Goal: Task Accomplishment & Management: Use online tool/utility

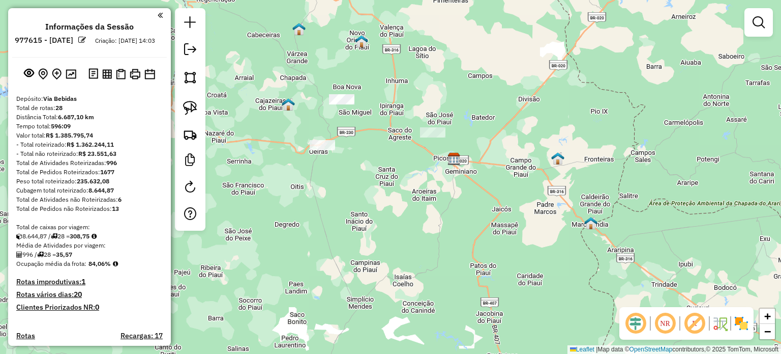
scroll to position [102, 0]
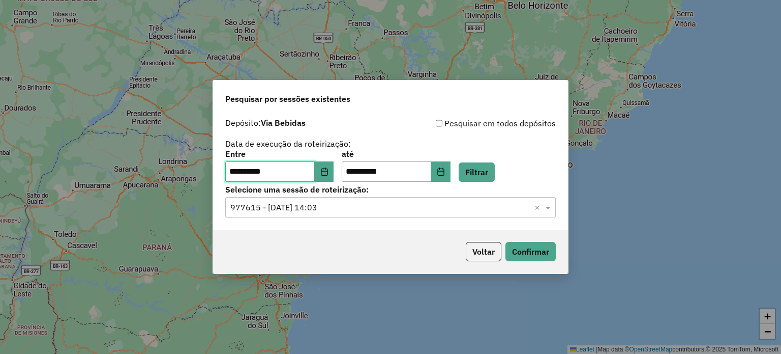
click at [239, 172] on input "**********" at bounding box center [270, 171] width 90 height 20
click at [549, 255] on button "Confirmar" at bounding box center [531, 251] width 50 height 19
drag, startPoint x: 549, startPoint y: 208, endPoint x: 528, endPoint y: 209, distance: 21.9
click at [549, 208] on span at bounding box center [549, 207] width 13 height 12
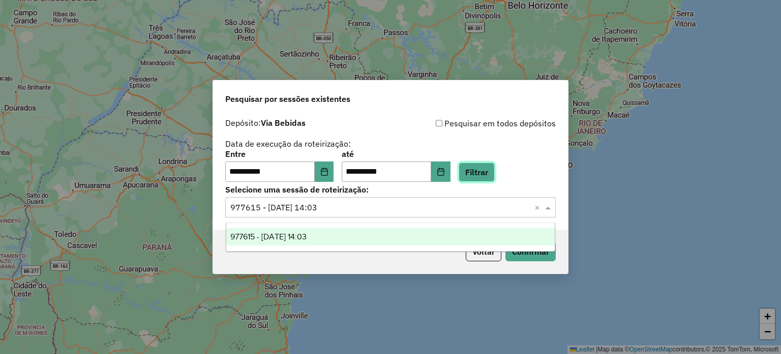
click at [495, 170] on button "Filtrar" at bounding box center [477, 171] width 36 height 19
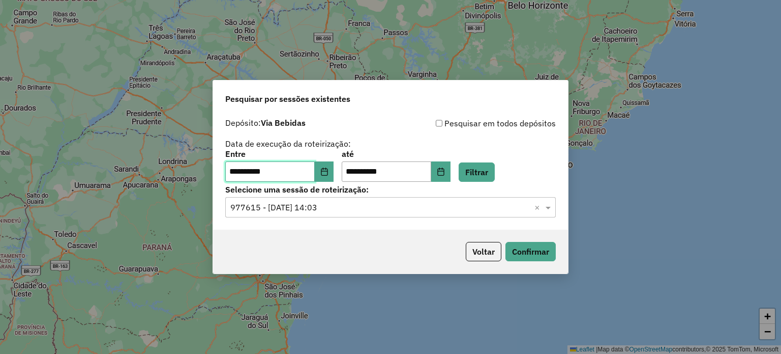
click at [238, 169] on input "**********" at bounding box center [270, 171] width 90 height 20
type input "**********"
click at [488, 175] on button "Filtrar" at bounding box center [477, 171] width 36 height 19
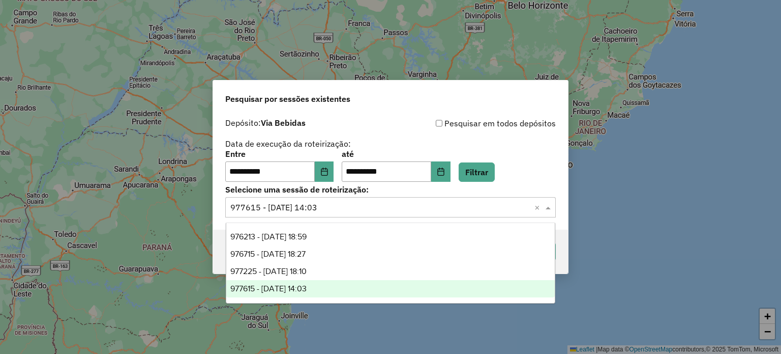
click at [381, 205] on input "text" at bounding box center [380, 207] width 300 height 12
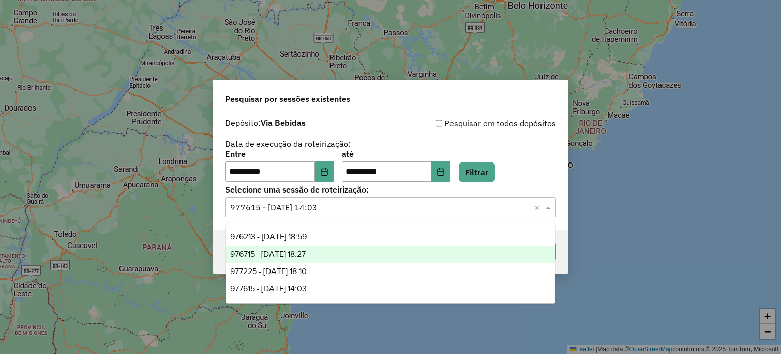
click at [287, 255] on span "976715 - 08/08/2025 18:27" at bounding box center [267, 253] width 75 height 9
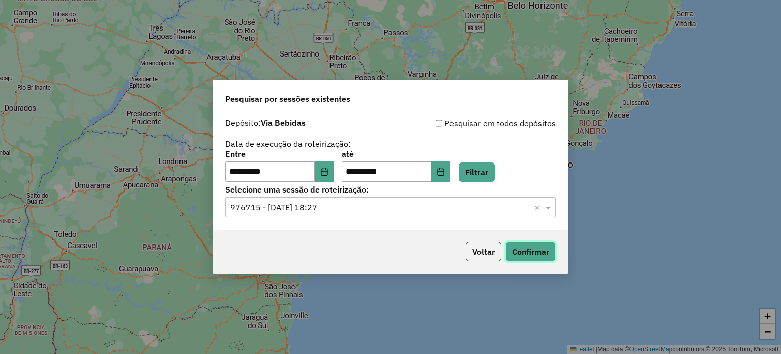
click at [523, 254] on button "Confirmar" at bounding box center [531, 251] width 50 height 19
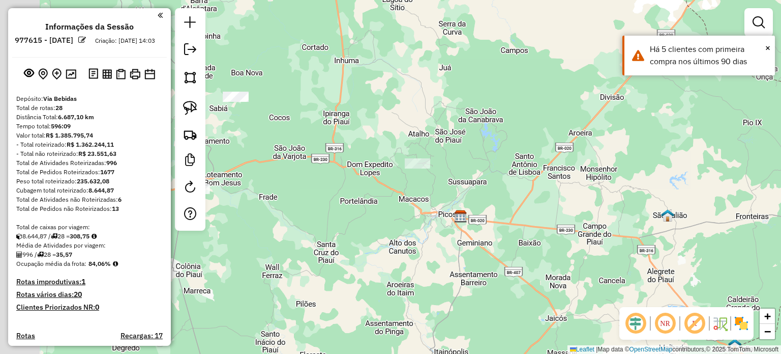
drag, startPoint x: 352, startPoint y: 107, endPoint x: 503, endPoint y: 198, distance: 176.4
click at [503, 198] on div "Janela de atendimento Grade de atendimento Capacidade Transportadoras Veículos …" at bounding box center [390, 177] width 781 height 354
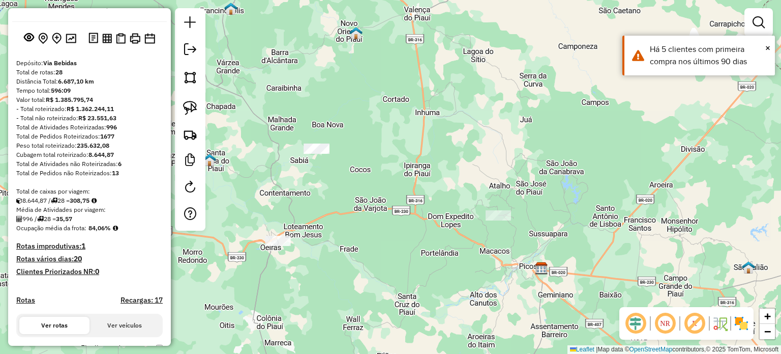
scroll to position [51, 0]
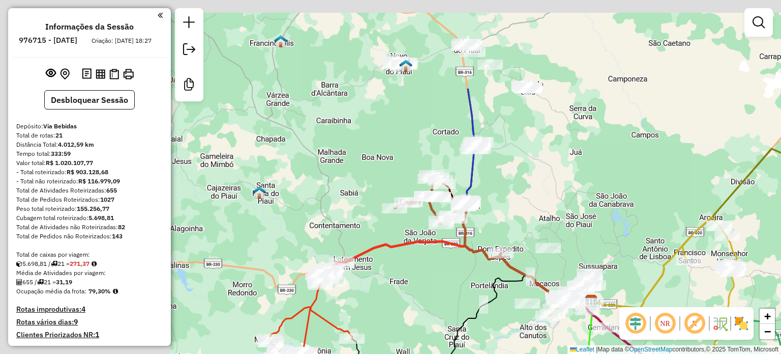
drag, startPoint x: 316, startPoint y: 85, endPoint x: 534, endPoint y: 217, distance: 254.8
click at [550, 226] on div "Janela de atendimento Grade de atendimento Capacidade Transportadoras Veículos …" at bounding box center [390, 177] width 781 height 354
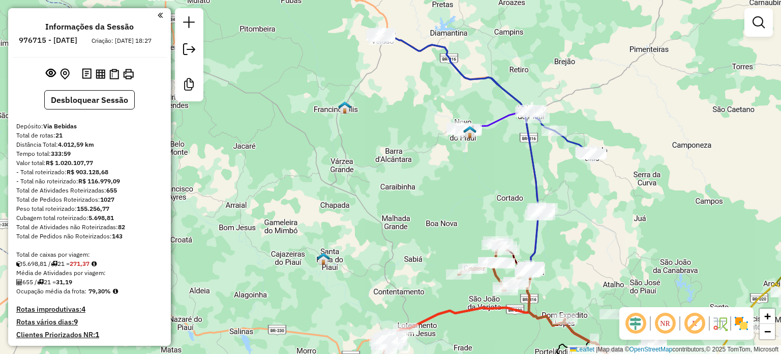
drag, startPoint x: 428, startPoint y: 132, endPoint x: 453, endPoint y: 176, distance: 50.2
click at [453, 176] on div "Janela de atendimento Grade de atendimento Capacidade Transportadoras Veículos …" at bounding box center [390, 177] width 781 height 354
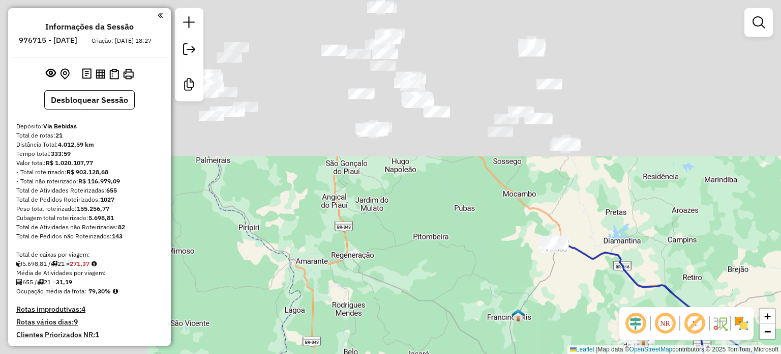
drag, startPoint x: 469, startPoint y: 196, endPoint x: 568, endPoint y: 310, distance: 150.4
click at [576, 324] on div "Janela de atendimento Grade de atendimento Capacidade Transportadoras Veículos …" at bounding box center [390, 177] width 781 height 354
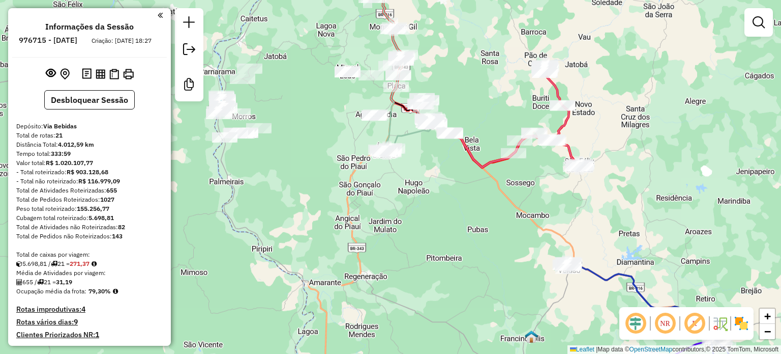
drag, startPoint x: 462, startPoint y: 195, endPoint x: 522, endPoint y: 318, distance: 137.0
click at [523, 318] on div "Janela de atendimento Grade de atendimento Capacidade Transportadoras Veículos …" at bounding box center [390, 177] width 781 height 354
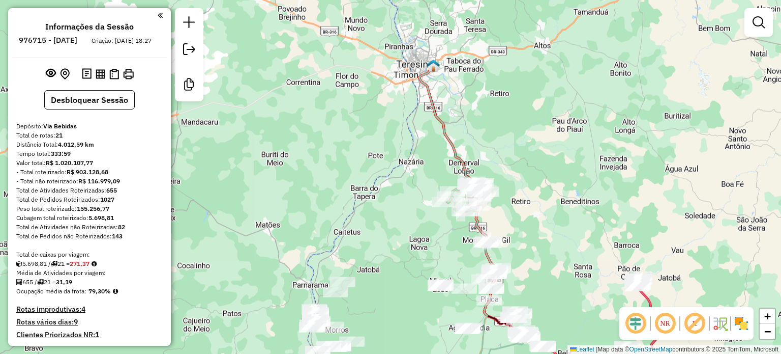
drag, startPoint x: 539, startPoint y: 233, endPoint x: 563, endPoint y: 284, distance: 56.7
click at [563, 284] on div "Janela de atendimento Grade de atendimento Capacidade Transportadoras Veículos …" at bounding box center [390, 177] width 781 height 354
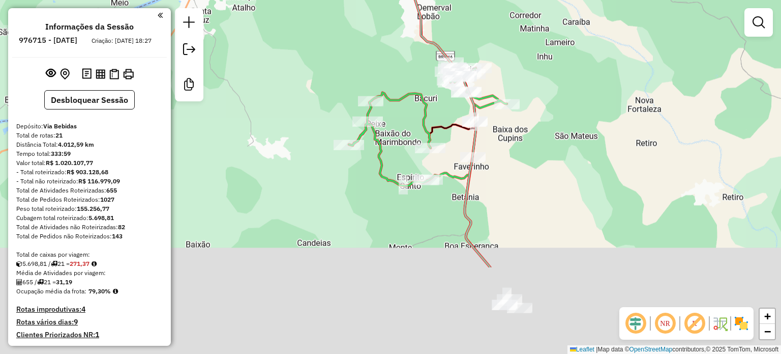
drag, startPoint x: 509, startPoint y: 245, endPoint x: 556, endPoint y: 136, distance: 118.5
click at [556, 136] on div "Janela de atendimento Grade de atendimento Capacidade Transportadoras Veículos …" at bounding box center [390, 177] width 781 height 354
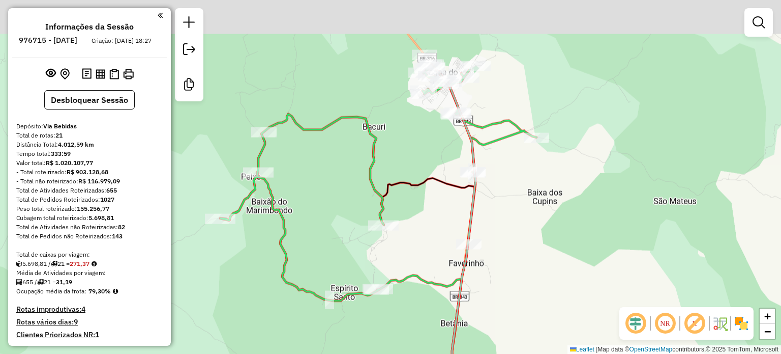
drag, startPoint x: 529, startPoint y: 168, endPoint x: 591, endPoint y: 292, distance: 138.6
click at [591, 292] on div "Janela de atendimento Grade de atendimento Capacidade Transportadoras Veículos …" at bounding box center [390, 177] width 781 height 354
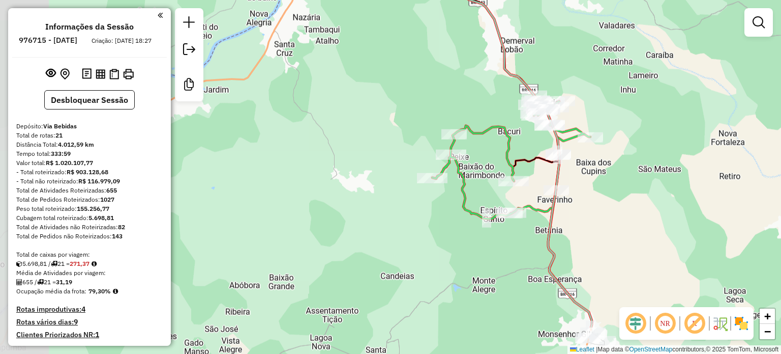
drag, startPoint x: 552, startPoint y: 284, endPoint x: 599, endPoint y: 225, distance: 75.3
click at [599, 225] on div "Janela de atendimento Grade de atendimento Capacidade Transportadoras Veículos …" at bounding box center [390, 177] width 781 height 354
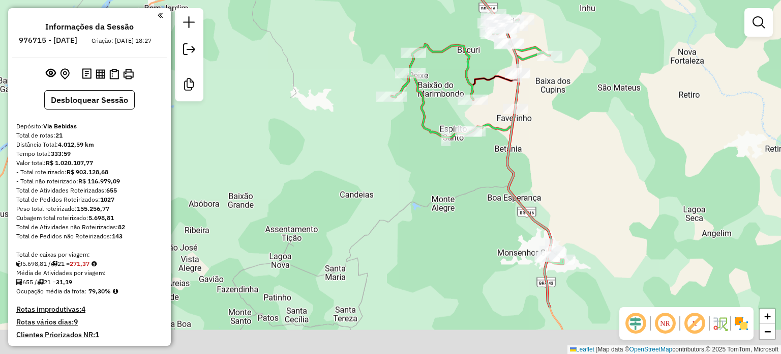
drag, startPoint x: 577, startPoint y: 227, endPoint x: 529, endPoint y: 164, distance: 79.2
click at [529, 164] on div "Janela de atendimento Grade de atendimento Capacidade Transportadoras Veículos …" at bounding box center [390, 177] width 781 height 354
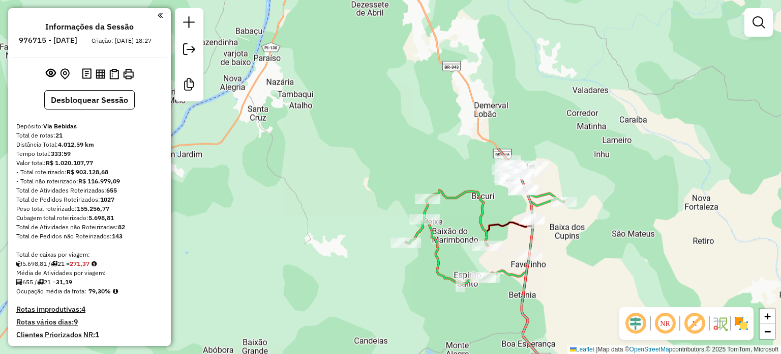
drag, startPoint x: 544, startPoint y: 185, endPoint x: 572, endPoint y: 317, distance: 135.2
click at [572, 317] on div "Janela de atendimento Grade de atendimento Capacidade Transportadoras Veículos …" at bounding box center [390, 177] width 781 height 354
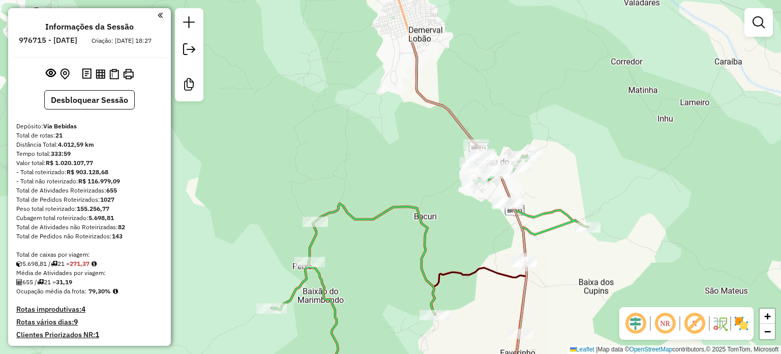
drag, startPoint x: 578, startPoint y: 276, endPoint x: 583, endPoint y: 295, distance: 19.4
click at [583, 295] on div "Janela de atendimento Grade de atendimento Capacidade Transportadoras Veículos …" at bounding box center [390, 177] width 781 height 354
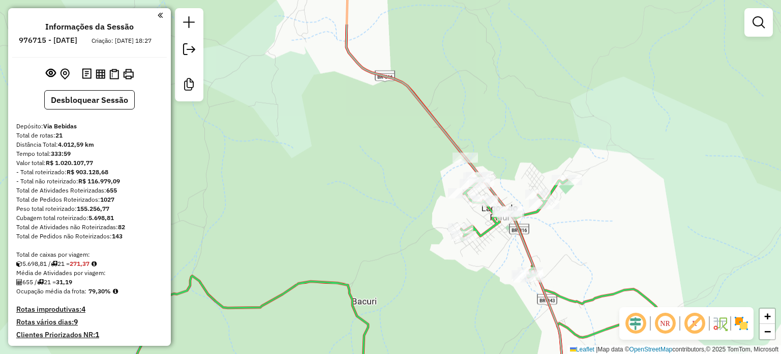
drag, startPoint x: 524, startPoint y: 165, endPoint x: 571, endPoint y: 221, distance: 73.6
click at [571, 221] on div "Janela de atendimento Grade de atendimento Capacidade Transportadoras Veículos …" at bounding box center [390, 177] width 781 height 354
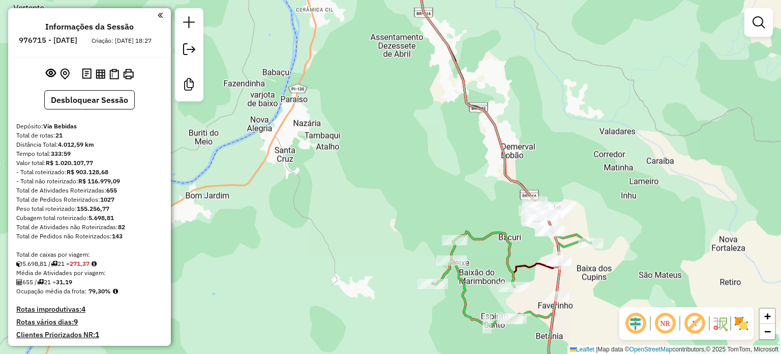
drag, startPoint x: 627, startPoint y: 217, endPoint x: 607, endPoint y: 183, distance: 39.2
click at [609, 184] on div "Janela de atendimento Grade de atendimento Capacidade Transportadoras Veículos …" at bounding box center [390, 177] width 781 height 354
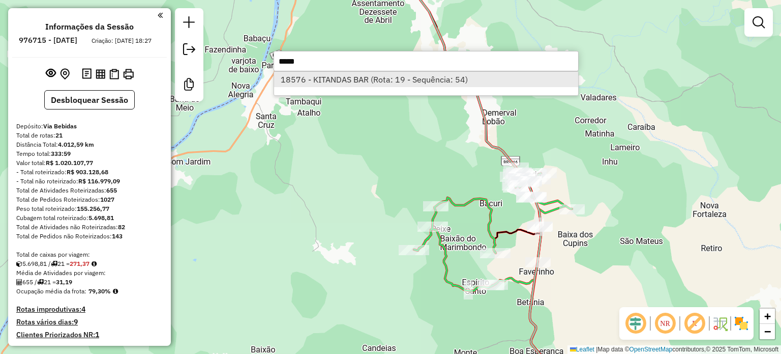
type input "*****"
click at [392, 81] on li "18576 - KITANDAS BAR (Rota: 19 - Sequência: 54)" at bounding box center [426, 79] width 304 height 15
select select "**********"
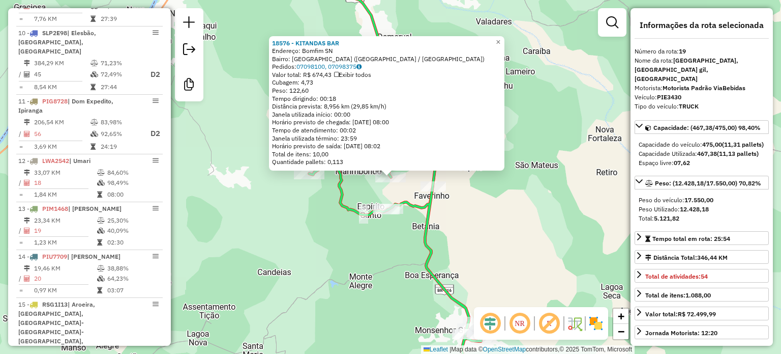
scroll to position [1368, 0]
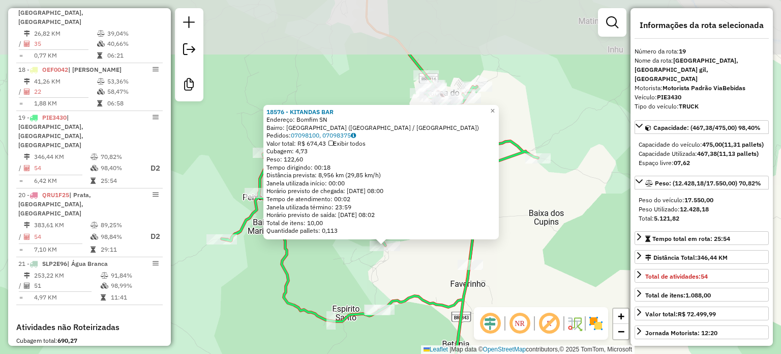
drag, startPoint x: 437, startPoint y: 180, endPoint x: 425, endPoint y: 266, distance: 86.8
click at [426, 266] on div "18576 - KITANDAS BAR Endereço: Bomfim SN Bairro: [GEOGRAPHIC_DATA] ([GEOGRAPHIC…" at bounding box center [390, 177] width 781 height 354
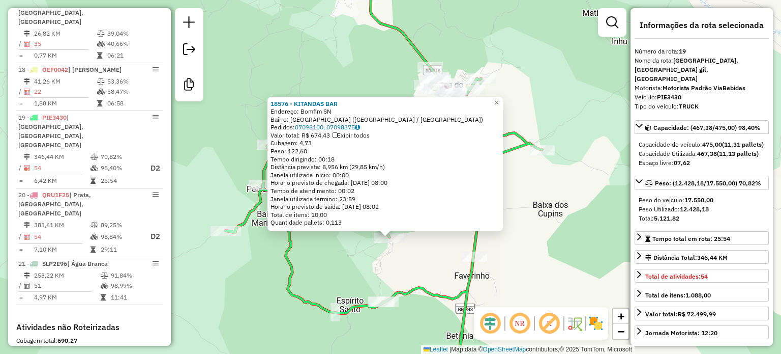
drag, startPoint x: 508, startPoint y: 285, endPoint x: 513, endPoint y: 277, distance: 9.6
click at [513, 277] on div "18576 - KITANDAS BAR Endereço: Bomfim SN Bairro: [GEOGRAPHIC_DATA] ([GEOGRAPHIC…" at bounding box center [390, 177] width 781 height 354
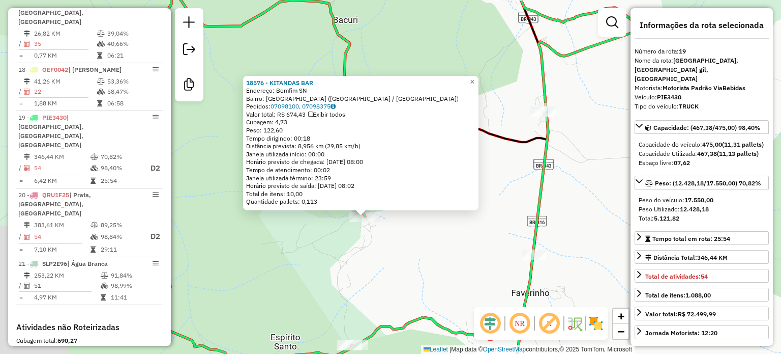
drag, startPoint x: 512, startPoint y: 261, endPoint x: 455, endPoint y: 252, distance: 58.2
click at [605, 275] on div "18576 - KITANDAS BAR Endereço: Bomfim SN Bairro: [GEOGRAPHIC_DATA] ([GEOGRAPHIC…" at bounding box center [390, 177] width 781 height 354
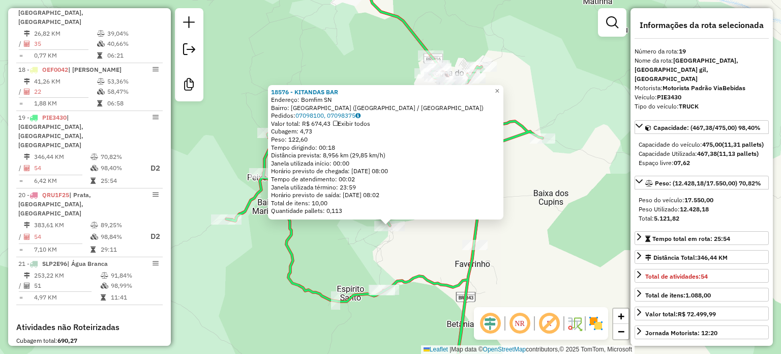
click at [538, 249] on div "Rota 19 - Placa PIE3430 5409 - BAR DA ANINHA 18576 - KITANDAS BAR Endereço: [GE…" at bounding box center [390, 177] width 781 height 354
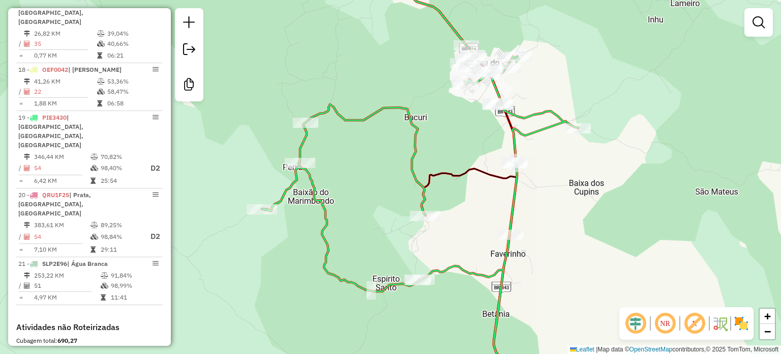
drag, startPoint x: 443, startPoint y: 250, endPoint x: 478, endPoint y: 240, distance: 37.0
click at [478, 240] on div "Janela de atendimento Grade de atendimento Capacidade Transportadoras Veículos …" at bounding box center [390, 177] width 781 height 354
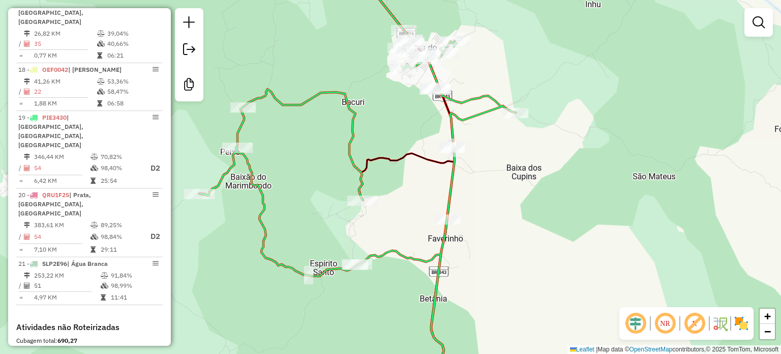
drag, startPoint x: 475, startPoint y: 234, endPoint x: 414, endPoint y: 218, distance: 63.4
click at [414, 218] on div "Janela de atendimento Grade de atendimento Capacidade Transportadoras Veículos …" at bounding box center [390, 177] width 781 height 354
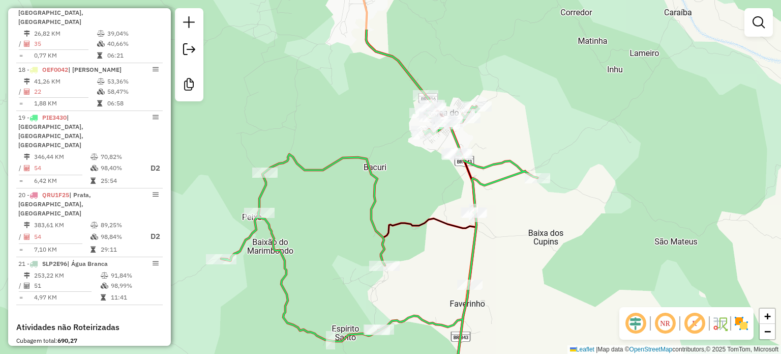
drag, startPoint x: 494, startPoint y: 190, endPoint x: 516, endPoint y: 254, distance: 67.4
click at [516, 254] on div "Janela de atendimento Grade de atendimento Capacidade Transportadoras Veículos …" at bounding box center [390, 177] width 781 height 354
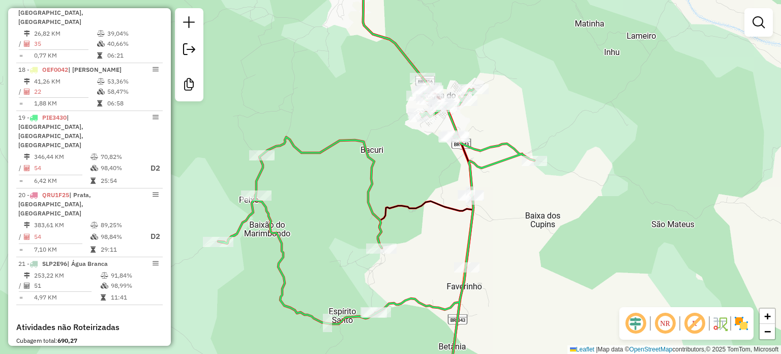
drag, startPoint x: 516, startPoint y: 276, endPoint x: 531, endPoint y: 202, distance: 74.7
click at [531, 202] on div "Janela de atendimento Grade de atendimento Capacidade Transportadoras Veículos …" at bounding box center [390, 177] width 781 height 354
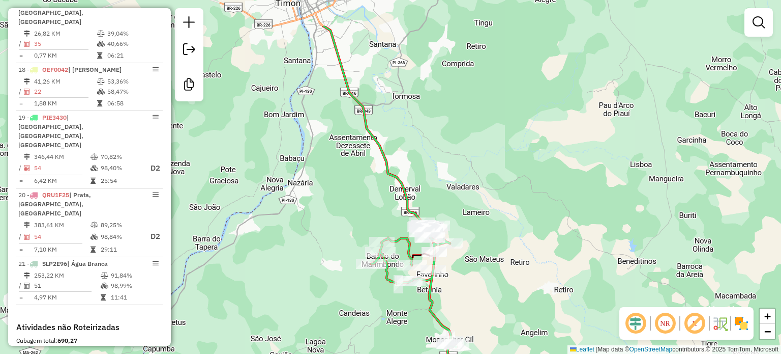
drag, startPoint x: 461, startPoint y: 261, endPoint x: 490, endPoint y: 297, distance: 45.9
click at [490, 297] on div "Janela de atendimento Grade de atendimento Capacidade Transportadoras Veículos …" at bounding box center [390, 177] width 781 height 354
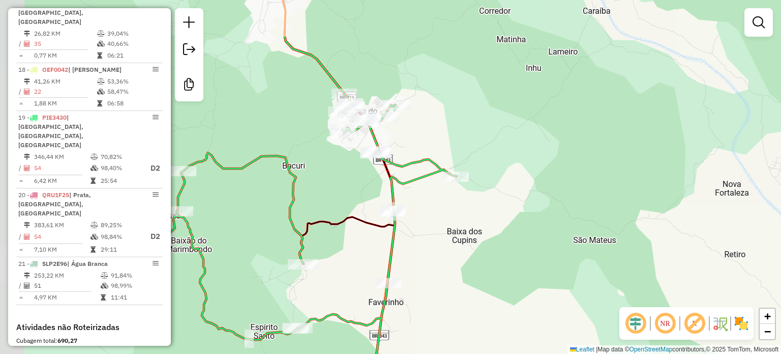
drag, startPoint x: 511, startPoint y: 299, endPoint x: 471, endPoint y: 288, distance: 41.6
click at [535, 322] on div "Janela de atendimento Grade de atendimento Capacidade Transportadoras Veículos …" at bounding box center [390, 177] width 781 height 354
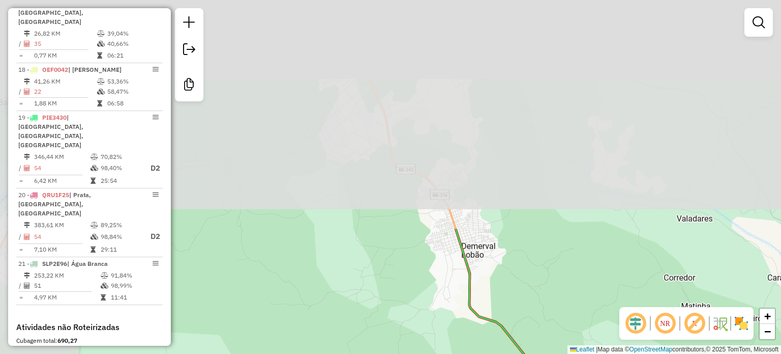
drag, startPoint x: 427, startPoint y: 91, endPoint x: 606, endPoint y: 350, distance: 315.1
click at [606, 350] on div "Janela de atendimento Grade de atendimento Capacidade Transportadoras Veículos …" at bounding box center [390, 177] width 781 height 354
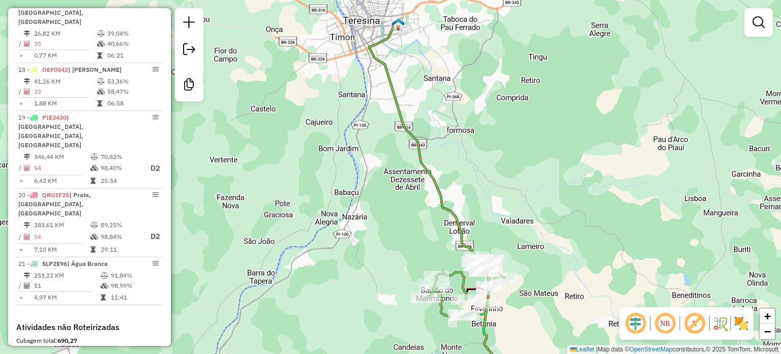
drag, startPoint x: 537, startPoint y: 190, endPoint x: 482, endPoint y: 193, distance: 55.5
click at [482, 193] on div "Janela de atendimento Grade de atendimento Capacidade Transportadoras Veículos …" at bounding box center [390, 177] width 781 height 354
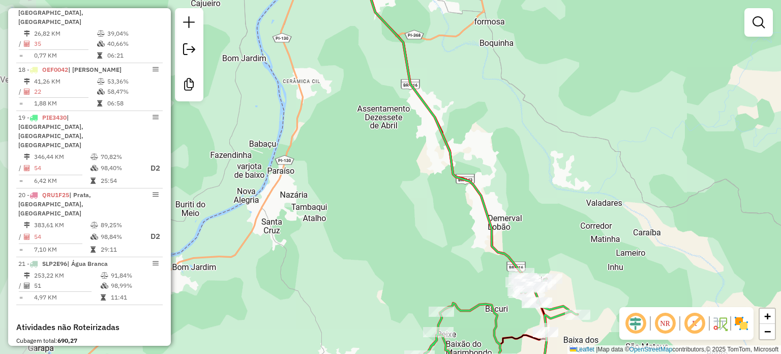
drag, startPoint x: 493, startPoint y: 245, endPoint x: 551, endPoint y: 234, distance: 59.5
click at [551, 234] on div "Janela de atendimento Grade de atendimento Capacidade Transportadoras Veículos …" at bounding box center [390, 177] width 781 height 354
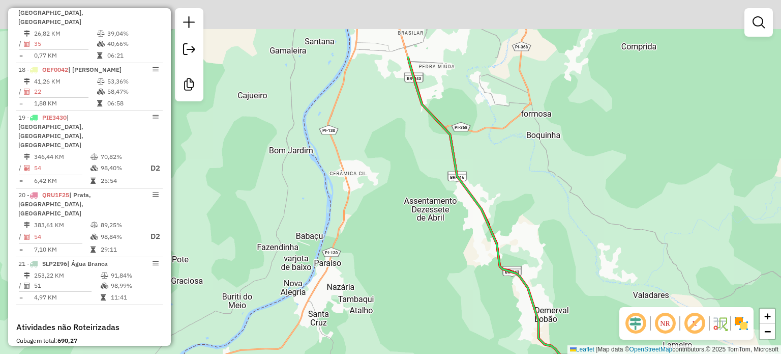
drag, startPoint x: 535, startPoint y: 220, endPoint x: 547, endPoint y: 240, distance: 23.3
click at [547, 240] on div "Janela de atendimento Grade de atendimento Capacidade Transportadoras Veículos …" at bounding box center [390, 177] width 781 height 354
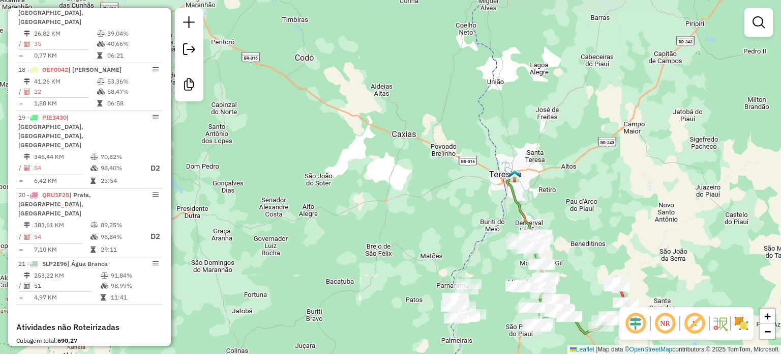
drag, startPoint x: 574, startPoint y: 295, endPoint x: 538, endPoint y: 219, distance: 83.3
click at [538, 219] on div "Janela de atendimento Grade de atendimento Capacidade Transportadoras Veículos …" at bounding box center [390, 177] width 781 height 354
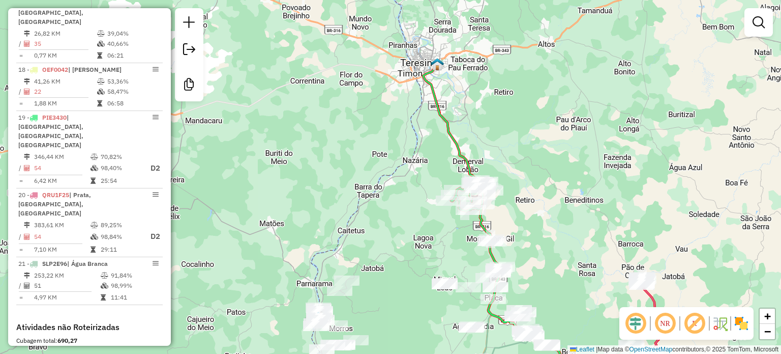
drag, startPoint x: 523, startPoint y: 184, endPoint x: 528, endPoint y: 230, distance: 47.0
click at [528, 230] on div "Janela de atendimento Grade de atendimento Capacidade Transportadoras Veículos …" at bounding box center [390, 177] width 781 height 354
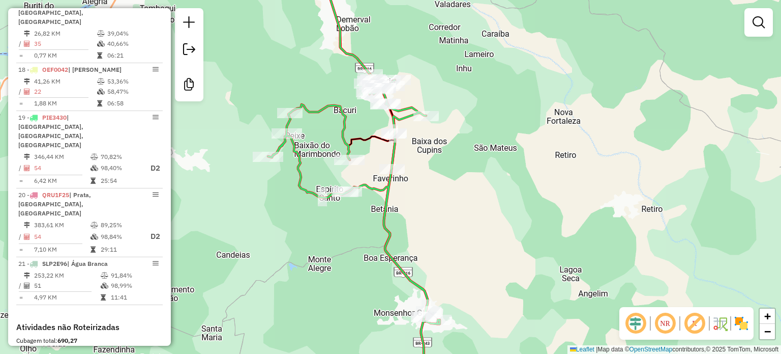
drag, startPoint x: 472, startPoint y: 152, endPoint x: 517, endPoint y: 209, distance: 73.1
click at [517, 209] on div "Janela de atendimento Grade de atendimento Capacidade Transportadoras Veículos …" at bounding box center [390, 177] width 781 height 354
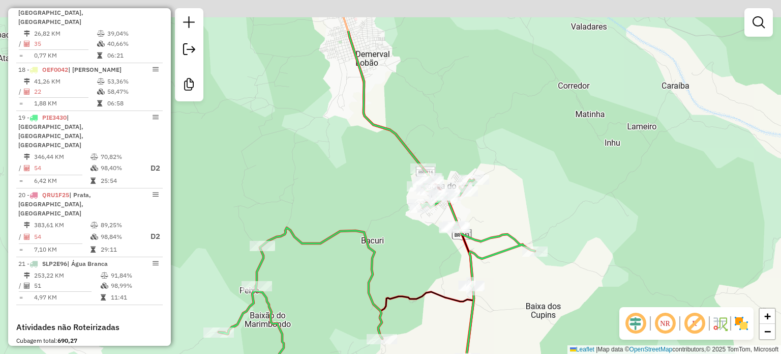
drag, startPoint x: 467, startPoint y: 150, endPoint x: 538, endPoint y: 216, distance: 97.2
click at [539, 217] on div "Janela de atendimento Grade de atendimento Capacidade Transportadoras Veículos …" at bounding box center [390, 177] width 781 height 354
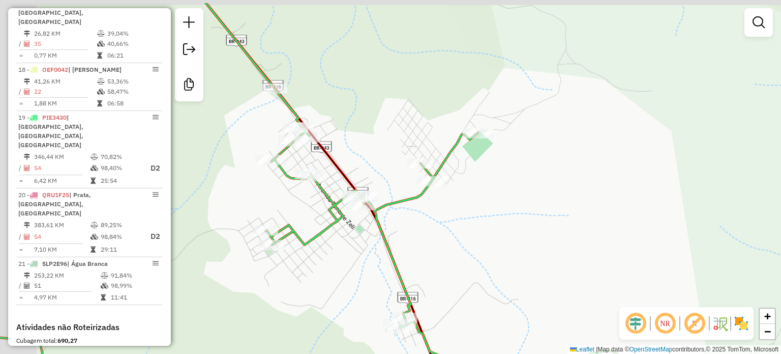
click at [484, 251] on div "Janela de atendimento Grade de atendimento Capacidade Transportadoras Veículos …" at bounding box center [390, 177] width 781 height 354
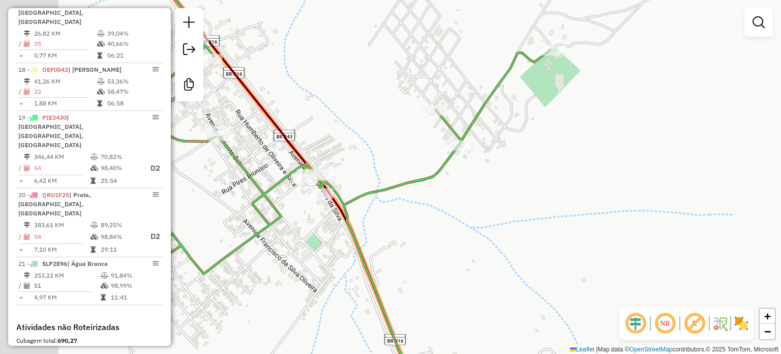
drag, startPoint x: 414, startPoint y: 238, endPoint x: 490, endPoint y: 272, distance: 82.9
click at [490, 272] on div "Janela de atendimento Grade de atendimento Capacidade Transportadoras Veículos …" at bounding box center [390, 177] width 781 height 354
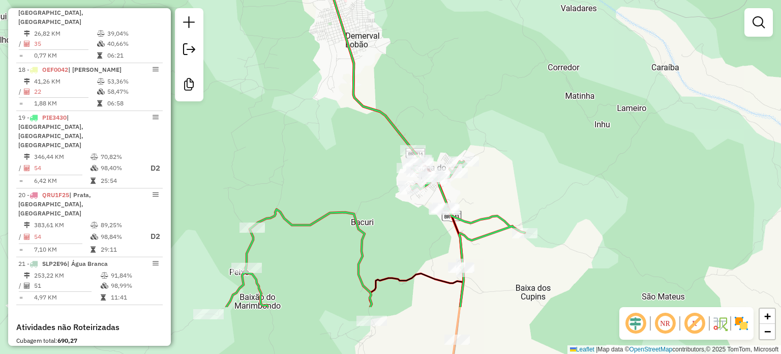
drag, startPoint x: 568, startPoint y: 285, endPoint x: 523, endPoint y: 177, distance: 117.2
click at [527, 184] on div "Janela de atendimento Grade de atendimento Capacidade Transportadoras Veículos …" at bounding box center [390, 177] width 781 height 354
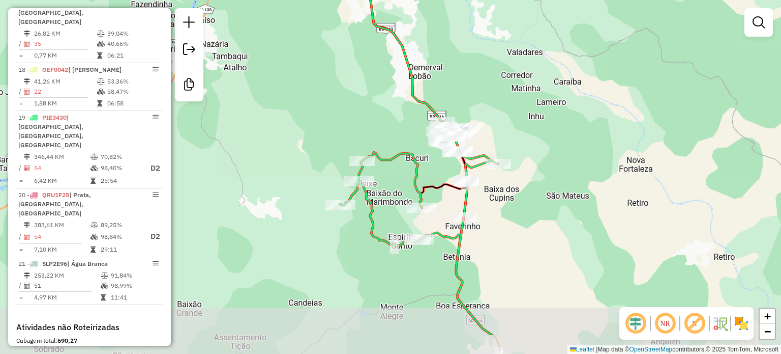
drag, startPoint x: 515, startPoint y: 296, endPoint x: 505, endPoint y: 241, distance: 55.4
click at [505, 241] on div "Janela de atendimento Grade de atendimento Capacidade Transportadoras Veículos …" at bounding box center [390, 177] width 781 height 354
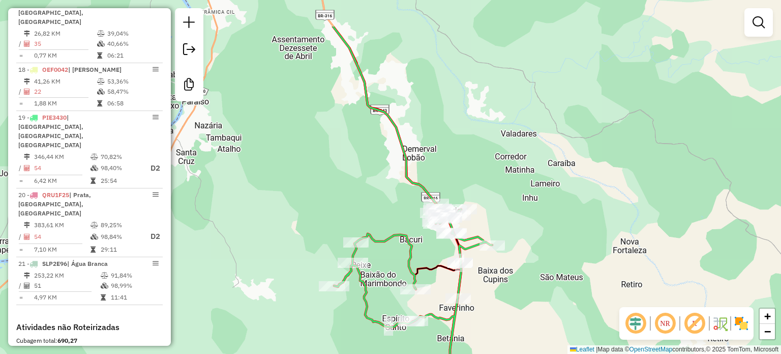
drag, startPoint x: 513, startPoint y: 240, endPoint x: 522, endPoint y: 290, distance: 51.3
click at [522, 290] on div "Janela de atendimento Grade de atendimento Capacidade Transportadoras Veículos …" at bounding box center [390, 177] width 781 height 354
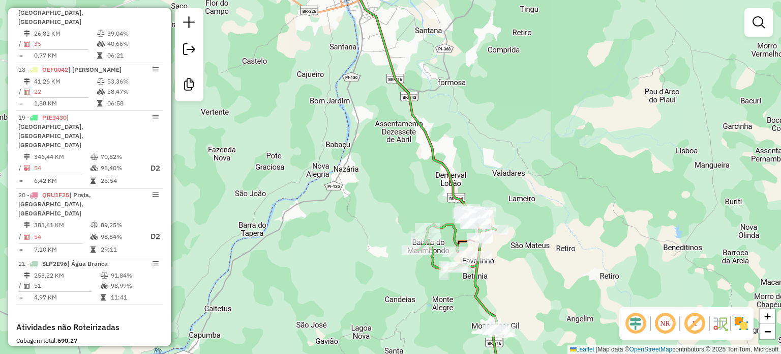
drag, startPoint x: 524, startPoint y: 317, endPoint x: 503, endPoint y: 254, distance: 66.3
click at [503, 254] on div "Janela de atendimento Grade de atendimento Capacidade Transportadoras Veículos …" at bounding box center [390, 177] width 781 height 354
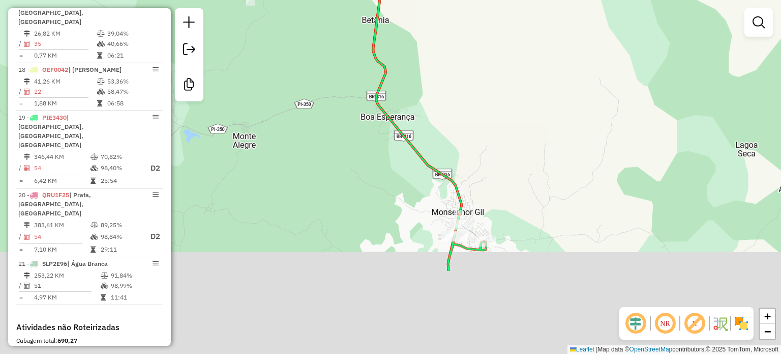
drag, startPoint x: 502, startPoint y: 315, endPoint x: 506, endPoint y: 197, distance: 118.1
click at [506, 197] on div "Janela de atendimento Grade de atendimento Capacidade Transportadoras Veículos …" at bounding box center [390, 177] width 781 height 354
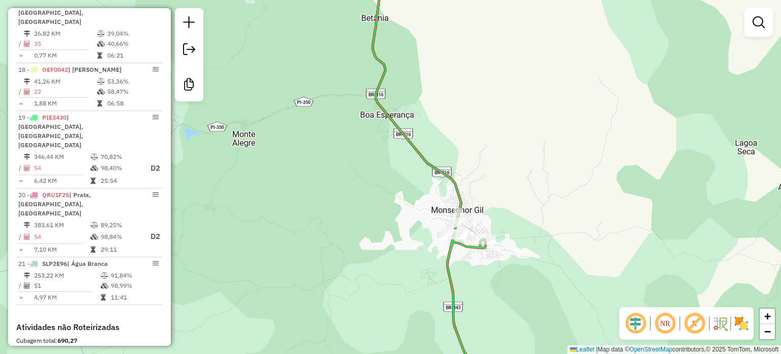
drag, startPoint x: 506, startPoint y: 197, endPoint x: 511, endPoint y: 208, distance: 11.8
click at [511, 208] on div "Janela de atendimento Grade de atendimento Capacidade Transportadoras Veículos …" at bounding box center [390, 177] width 781 height 354
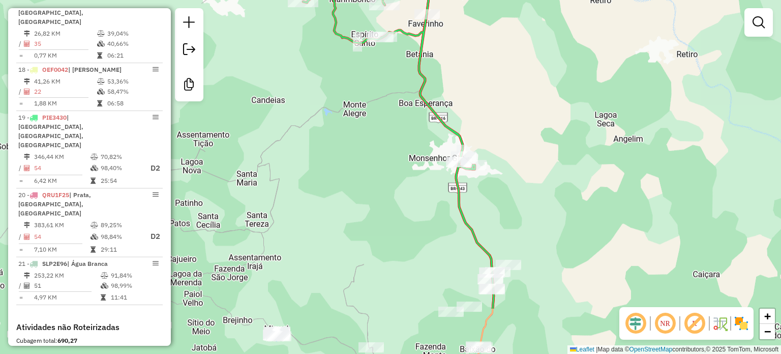
drag, startPoint x: 523, startPoint y: 302, endPoint x: 491, endPoint y: 195, distance: 110.9
click at [491, 195] on div "Janela de atendimento Grade de atendimento Capacidade Transportadoras Veículos …" at bounding box center [390, 177] width 781 height 354
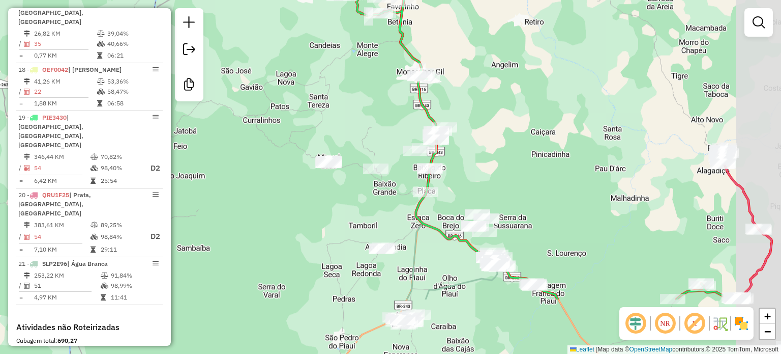
drag, startPoint x: 521, startPoint y: 258, endPoint x: 466, endPoint y: 165, distance: 107.7
click at [466, 165] on div "Janela de atendimento Grade de atendimento Capacidade Transportadoras Veículos …" at bounding box center [390, 177] width 781 height 354
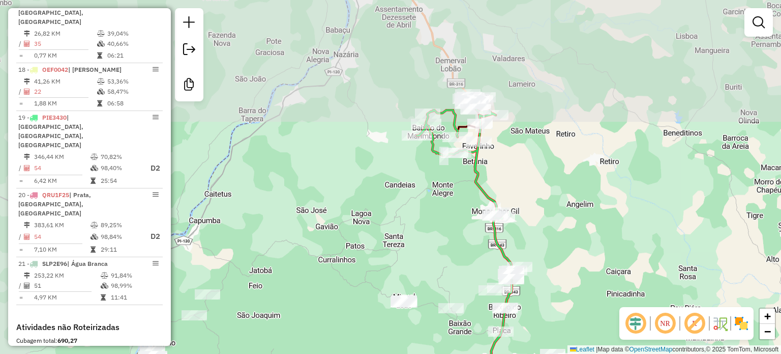
drag, startPoint x: 470, startPoint y: 124, endPoint x: 535, endPoint y: 252, distance: 143.3
click at [538, 255] on div "Janela de atendimento Grade de atendimento Capacidade Transportadoras Veículos …" at bounding box center [390, 177] width 781 height 354
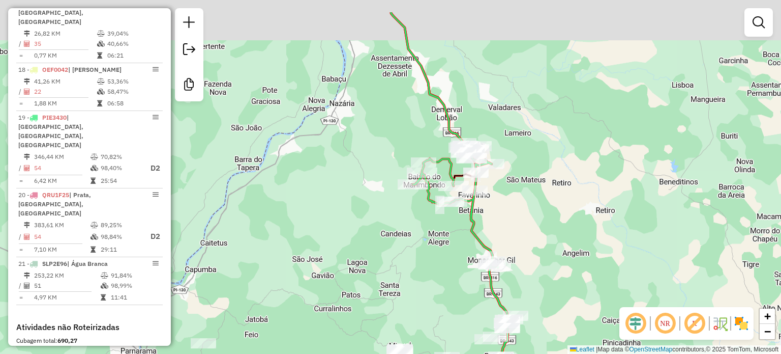
drag, startPoint x: 527, startPoint y: 154, endPoint x: 514, endPoint y: 209, distance: 56.4
click at [519, 212] on div "Janela de atendimento Grade de atendimento Capacidade Transportadoras Veículos …" at bounding box center [390, 177] width 781 height 354
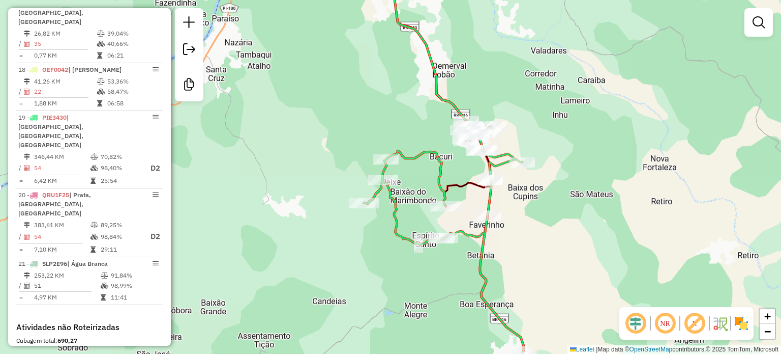
click at [440, 172] on icon at bounding box center [450, 255] width 172 height 268
select select "**********"
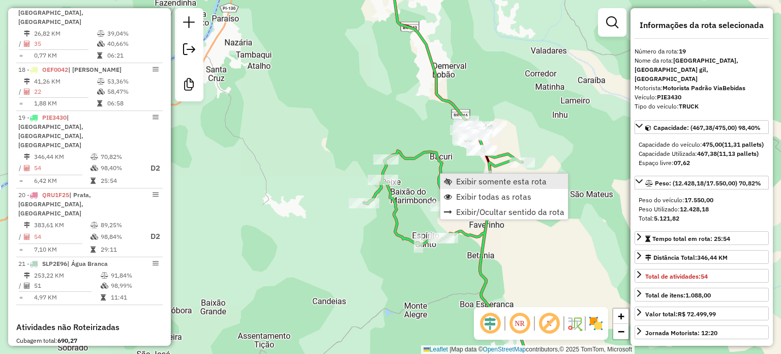
click at [504, 185] on span "Exibir somente esta rota" at bounding box center [501, 181] width 91 height 8
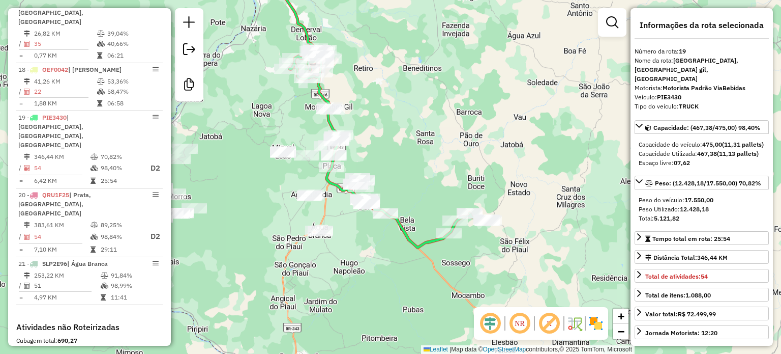
drag, startPoint x: 427, startPoint y: 264, endPoint x: 408, endPoint y: 154, distance: 112.2
click at [408, 154] on div "Janela de atendimento Grade de atendimento Capacidade Transportadoras Veículos …" at bounding box center [390, 177] width 781 height 354
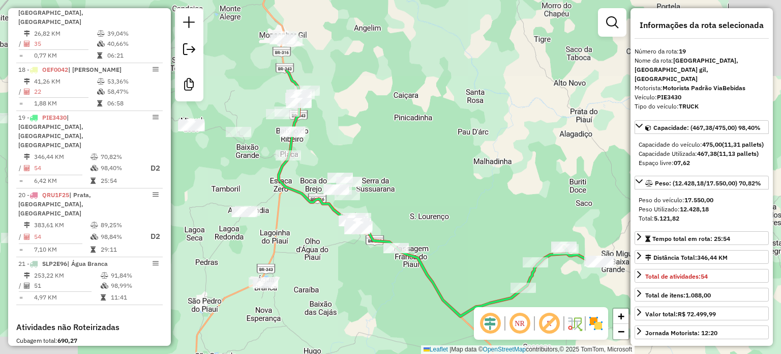
drag, startPoint x: 415, startPoint y: 146, endPoint x: 499, endPoint y: 252, distance: 135.1
click at [499, 252] on div "Janela de atendimento Grade de atendimento Capacidade Transportadoras Veículos …" at bounding box center [390, 177] width 781 height 354
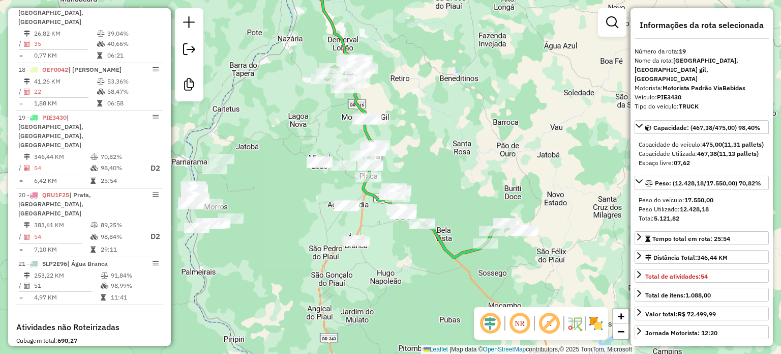
drag, startPoint x: 482, startPoint y: 207, endPoint x: 467, endPoint y: 196, distance: 18.9
click at [467, 196] on div "Janela de atendimento Grade de atendimento Capacidade Transportadoras Veículos …" at bounding box center [390, 177] width 781 height 354
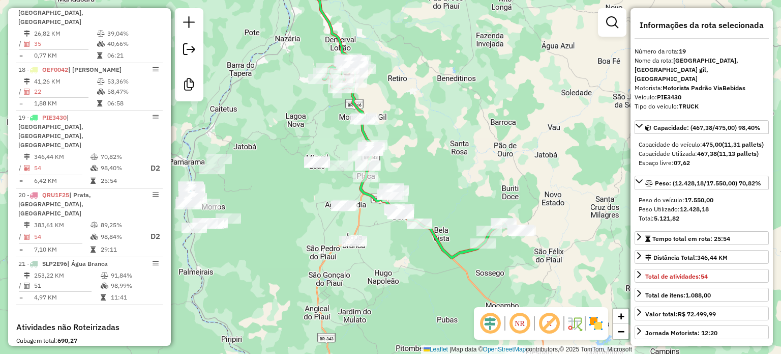
click at [484, 195] on div "Janela de atendimento Grade de atendimento Capacidade Transportadoras Veículos …" at bounding box center [390, 177] width 781 height 354
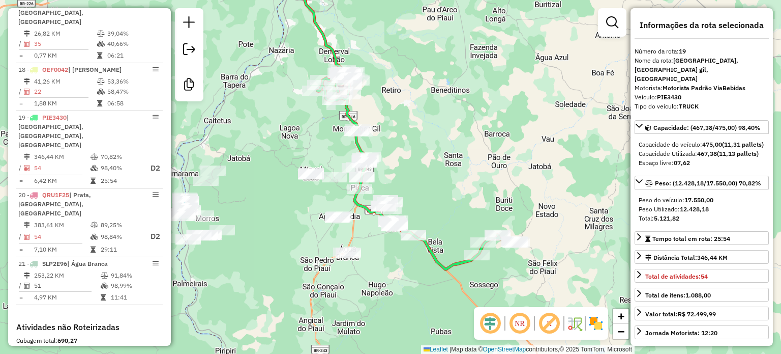
drag, startPoint x: 459, startPoint y: 156, endPoint x: 454, endPoint y: 170, distance: 14.6
click at [454, 170] on div "Janela de atendimento Grade de atendimento Capacidade Transportadoras Veículos …" at bounding box center [390, 177] width 781 height 354
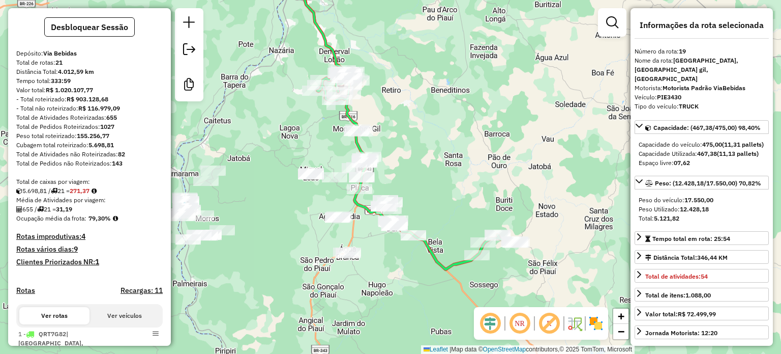
scroll to position [0, 0]
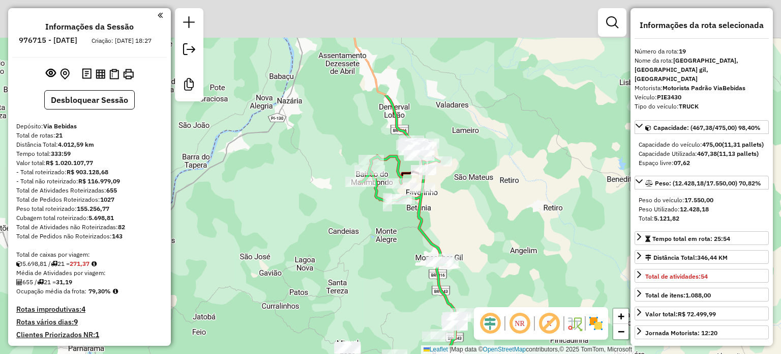
drag, startPoint x: 450, startPoint y: 172, endPoint x: 468, endPoint y: 224, distance: 55.5
click at [468, 224] on div "Janela de atendimento Grade de atendimento Capacidade Transportadoras Veículos …" at bounding box center [390, 177] width 781 height 354
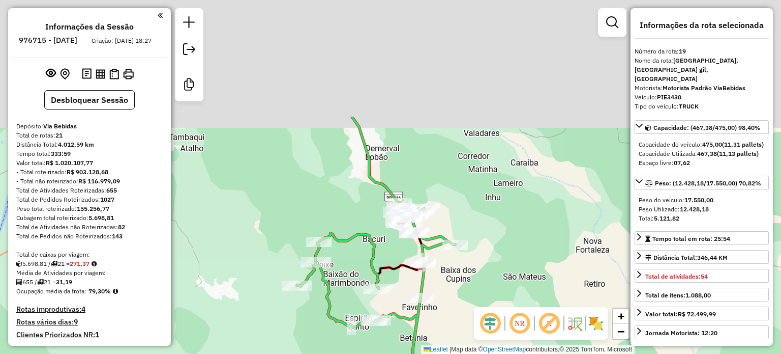
drag, startPoint x: 503, startPoint y: 205, endPoint x: 499, endPoint y: 265, distance: 59.7
click at [504, 264] on div "Janela de atendimento Grade de atendimento Capacidade Transportadoras Veículos …" at bounding box center [390, 177] width 781 height 354
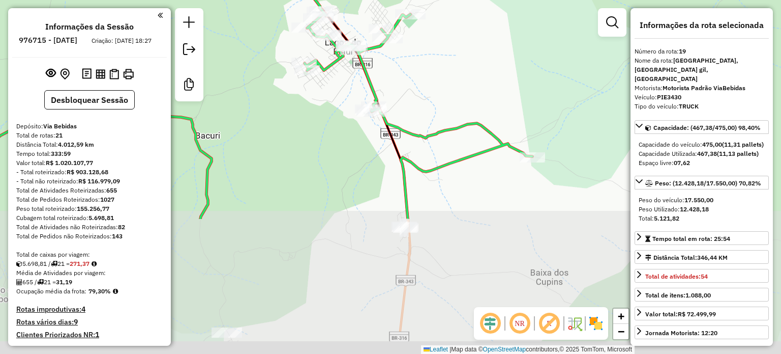
drag, startPoint x: 427, startPoint y: 297, endPoint x: 379, endPoint y: 118, distance: 185.5
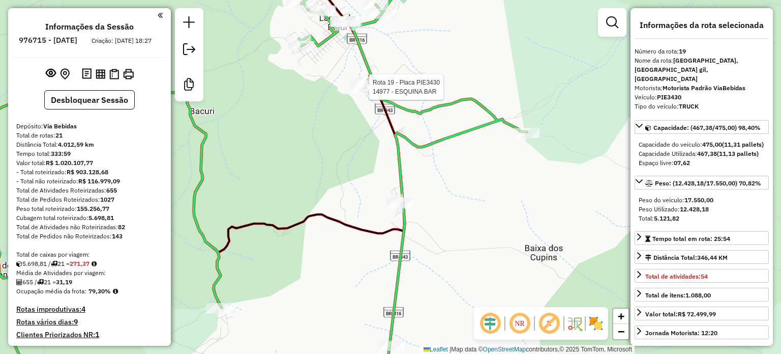
drag, startPoint x: 440, startPoint y: 267, endPoint x: 434, endPoint y: 105, distance: 161.4
click at [434, 112] on div "Rota 19 - Placa PIE3430 14977 - ESQUINA BAR Janela de atendimento Grade de aten…" at bounding box center [390, 177] width 781 height 354
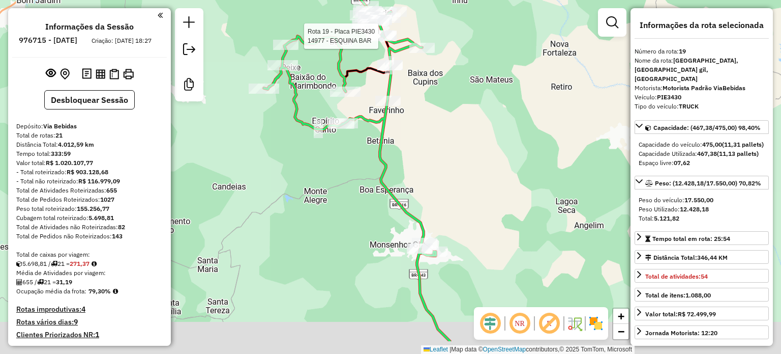
drag, startPoint x: 430, startPoint y: 227, endPoint x: 374, endPoint y: 103, distance: 136.0
click at [376, 105] on div "Rota 19 - Placa PIE3430 14977 - ESQUINA BAR Janela de atendimento Grade de aten…" at bounding box center [390, 177] width 781 height 354
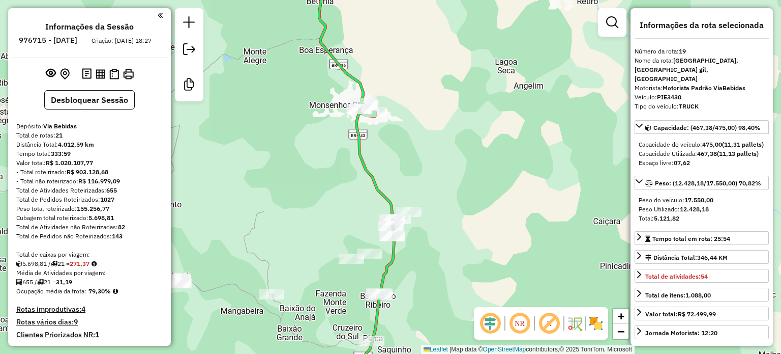
drag, startPoint x: 405, startPoint y: 159, endPoint x: 381, endPoint y: 38, distance: 123.1
click at [382, 41] on div "Rota 19 - Placa PIE3430 14977 - ESQUINA BAR Janela de atendimento Grade de aten…" at bounding box center [390, 177] width 781 height 354
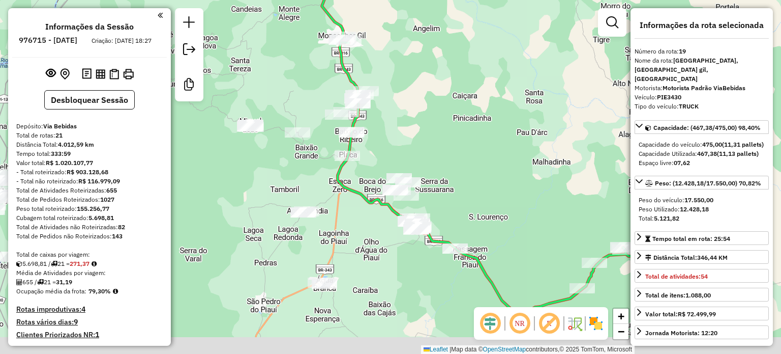
drag, startPoint x: 515, startPoint y: 225, endPoint x: 376, endPoint y: 83, distance: 198.2
click at [377, 85] on div "Rota 19 - Placa PIE3430 14977 - ESQUINA BAR Janela de atendimento Grade de aten…" at bounding box center [390, 177] width 781 height 354
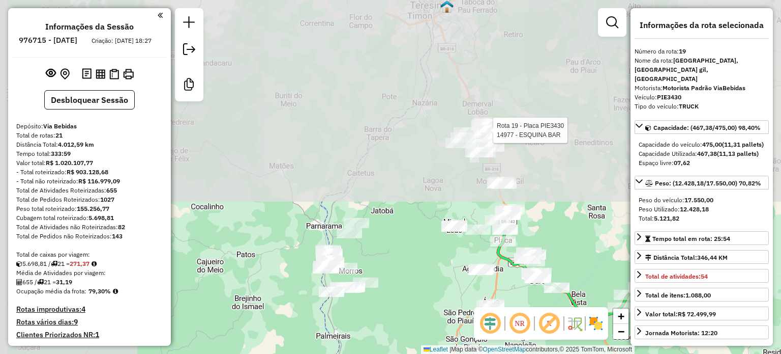
drag, startPoint x: 397, startPoint y: 34, endPoint x: 608, endPoint y: 301, distance: 340.5
click at [608, 301] on div "Rota 19 - Placa PIE3430 14977 - ESQUINA BAR Rota 19 - Placa PIE3430 18431 - BAR…" at bounding box center [390, 177] width 781 height 354
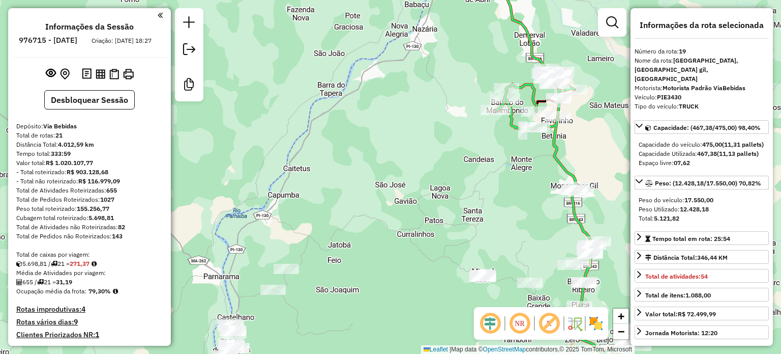
drag, startPoint x: 477, startPoint y: 142, endPoint x: 385, endPoint y: 160, distance: 94.3
click at [385, 160] on div "Rota 19 - Placa PIE3430 18431 - BAR DO ZOMIM Janela de atendimento Grade de ate…" at bounding box center [390, 177] width 781 height 354
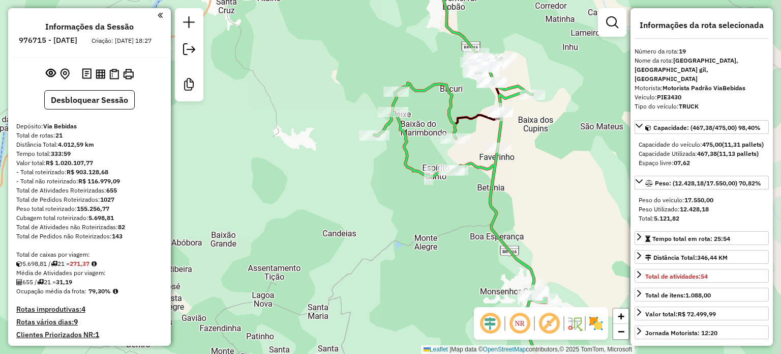
drag, startPoint x: 472, startPoint y: 98, endPoint x: 429, endPoint y: 132, distance: 53.9
click at [429, 132] on div "Rota 19 - Placa PIE3430 18431 - BAR DO ZOMIM Janela de atendimento Grade de ate…" at bounding box center [390, 177] width 781 height 354
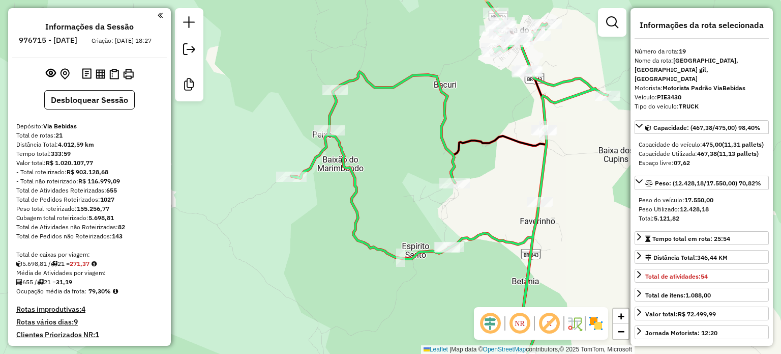
drag, startPoint x: 512, startPoint y: 67, endPoint x: 512, endPoint y: 91, distance: 24.4
click at [514, 107] on div "Rota 19 - Placa PIE3430 18431 - BAR DO ZOMIM Janela de atendimento Grade de ate…" at bounding box center [390, 177] width 781 height 354
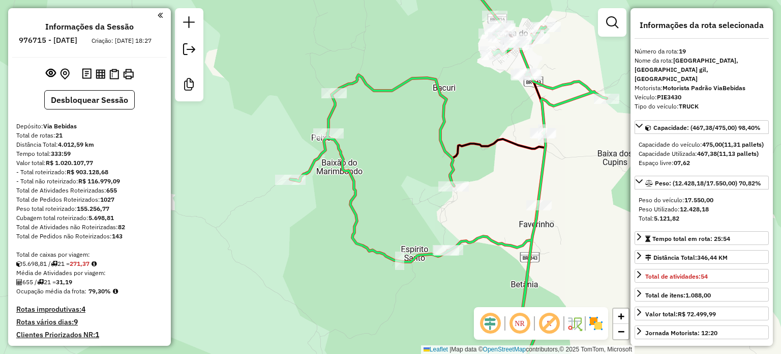
drag, startPoint x: 497, startPoint y: 86, endPoint x: 373, endPoint y: 128, distance: 130.3
click at [373, 128] on div "Rota 19 - Placa PIE3430 18431 - BAR DO ZOMIM Janela de atendimento Grade de ate…" at bounding box center [390, 177] width 781 height 354
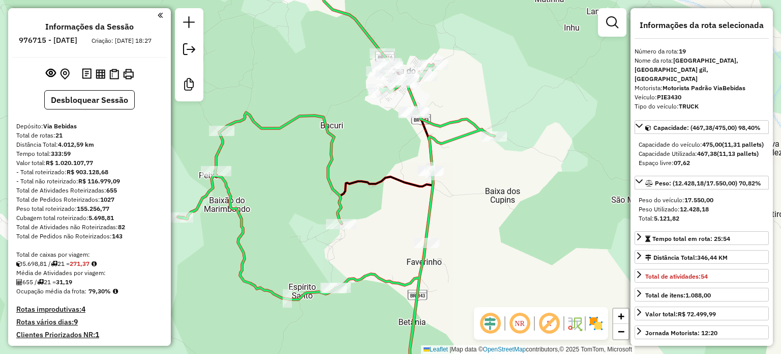
drag, startPoint x: 361, startPoint y: 124, endPoint x: 427, endPoint y: 53, distance: 97.2
click at [427, 53] on div "Rota 19 - Placa PIE3430 18431 - BAR DO ZOMIM Janela de atendimento Grade de ate…" at bounding box center [390, 177] width 781 height 354
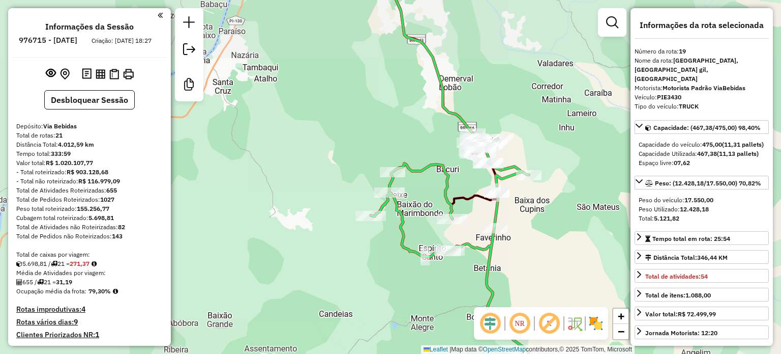
click at [421, 141] on div "Rota 19 - Placa PIE3430 18431 - BAR DO ZOMIM Janela de atendimento Grade de ate…" at bounding box center [390, 177] width 781 height 354
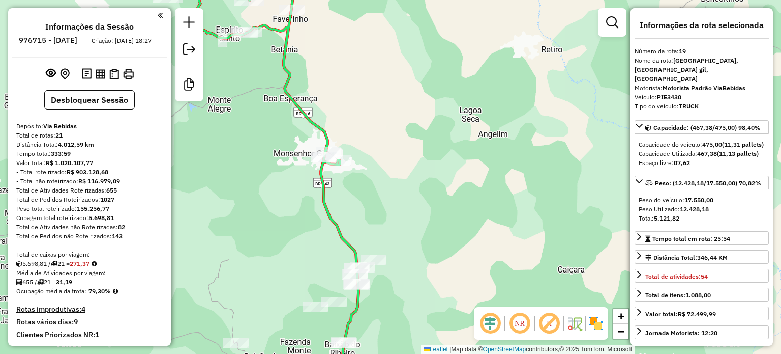
drag, startPoint x: 398, startPoint y: 165, endPoint x: 385, endPoint y: 118, distance: 49.6
click at [393, 146] on div "Rota 19 - Placa PIE3430 18431 - BAR DO ZOMIM Janela de atendimento Grade de ate…" at bounding box center [390, 177] width 781 height 354
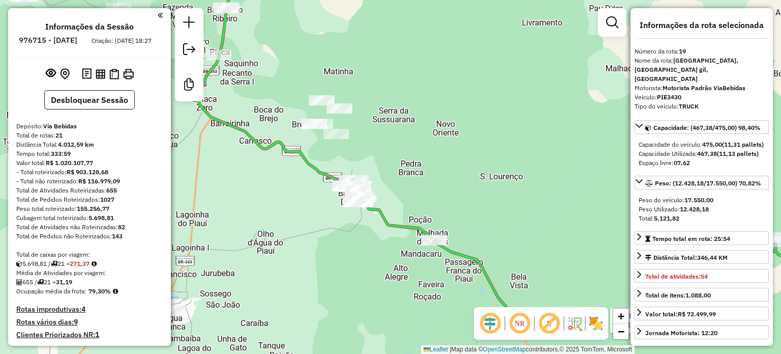
drag, startPoint x: 481, startPoint y: 263, endPoint x: 419, endPoint y: 175, distance: 107.8
click at [422, 177] on div "Rota 19 - Placa PIE3430 18431 - BAR DO ZOMIM Janela de atendimento Grade de ate…" at bounding box center [390, 177] width 781 height 354
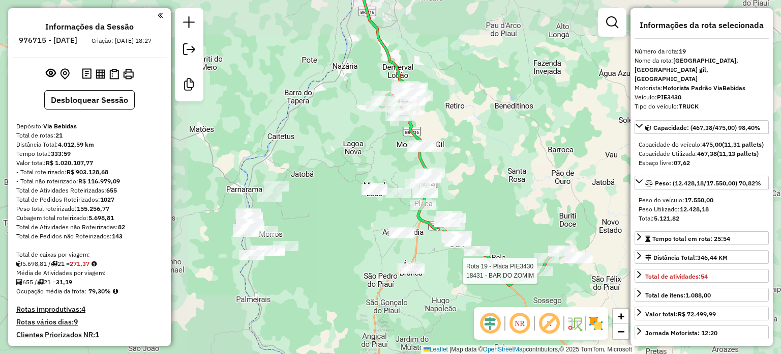
drag, startPoint x: 548, startPoint y: 211, endPoint x: 401, endPoint y: 187, distance: 149.0
click at [401, 187] on div "Rota 19 - Placa PIE3430 18431 - BAR DO ZOMIM Janela de atendimento Grade de ate…" at bounding box center [390, 177] width 781 height 354
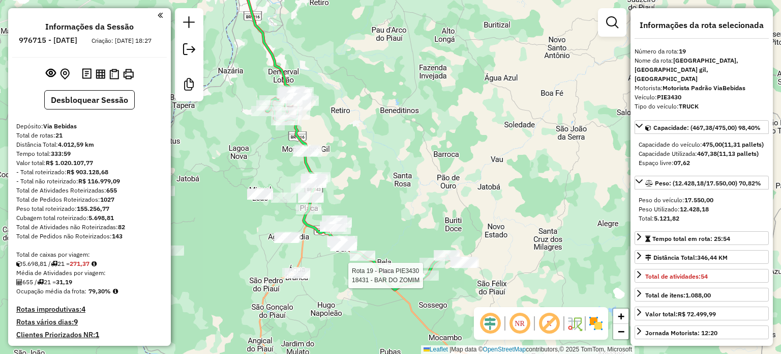
drag, startPoint x: 371, startPoint y: 166, endPoint x: 490, endPoint y: 251, distance: 146.0
click at [491, 244] on div "Rota 19 - Placa PIE3430 18431 - BAR DO ZOMIM Janela de atendimento Grade de ate…" at bounding box center [390, 177] width 781 height 354
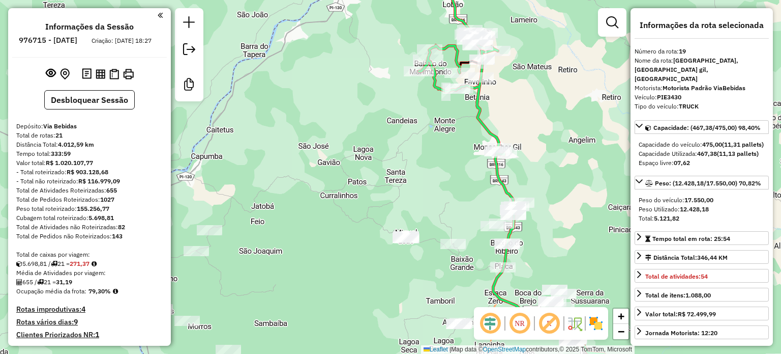
drag, startPoint x: 419, startPoint y: 130, endPoint x: 326, endPoint y: 184, distance: 107.3
click at [327, 183] on div "Rota 19 - Placa PIE3430 18431 - BAR DO ZOMIM Janela de atendimento Grade de ate…" at bounding box center [390, 177] width 781 height 354
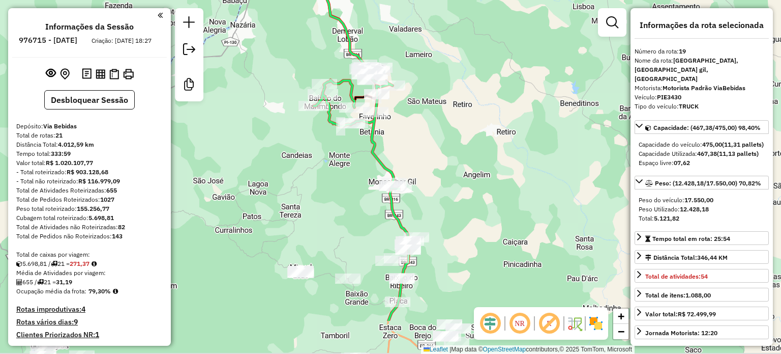
drag, startPoint x: 460, startPoint y: 263, endPoint x: 433, endPoint y: 193, distance: 74.7
click at [433, 193] on div "Rota 19 - Placa PIE3430 18431 - BAR DO ZOMIM Janela de atendimento Grade de ate…" at bounding box center [390, 177] width 781 height 354
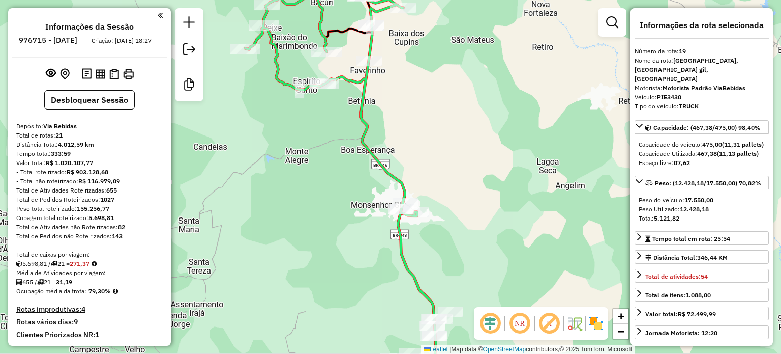
drag, startPoint x: 445, startPoint y: 87, endPoint x: 455, endPoint y: 191, distance: 104.3
click at [455, 190] on div "Rota 19 - Placa PIE3430 18431 - BAR DO ZOMIM Janela de atendimento Grade de ate…" at bounding box center [390, 177] width 781 height 354
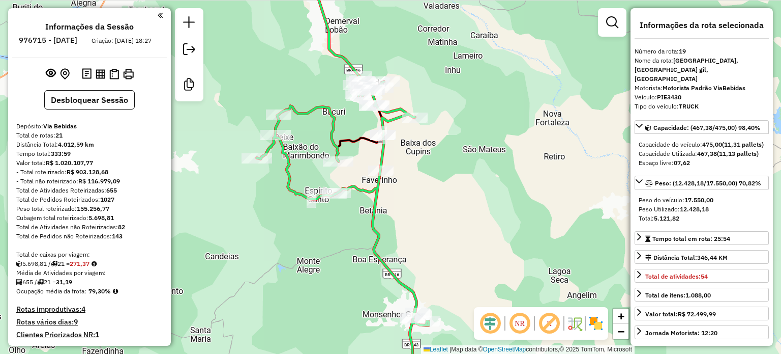
drag, startPoint x: 455, startPoint y: 196, endPoint x: 455, endPoint y: 219, distance: 22.4
click at [455, 219] on div "Rota 19 - Placa PIE3430 18431 - BAR DO ZOMIM Janela de atendimento Grade de ate…" at bounding box center [390, 177] width 781 height 354
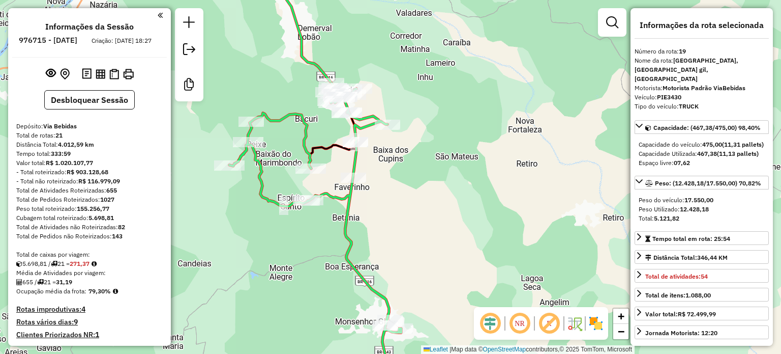
drag, startPoint x: 455, startPoint y: 219, endPoint x: 435, endPoint y: 229, distance: 21.8
click at [435, 229] on div "Rota 19 - Placa PIE3430 18431 - BAR DO ZOMIM Janela de atendimento Grade de ate…" at bounding box center [390, 177] width 781 height 354
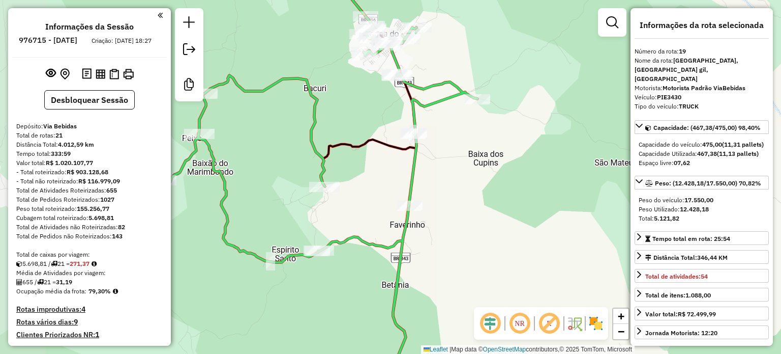
drag, startPoint x: 468, startPoint y: 226, endPoint x: 556, endPoint y: 248, distance: 90.7
click at [556, 248] on div "Rota 19 - Placa PIE3430 18431 - BAR DO ZOMIM Janela de atendimento Grade de ate…" at bounding box center [390, 177] width 781 height 354
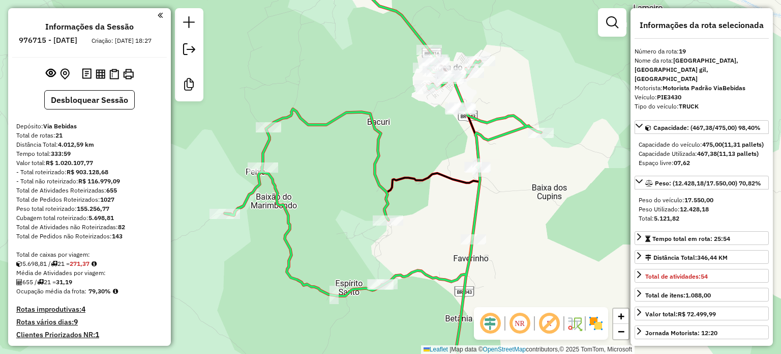
drag, startPoint x: 526, startPoint y: 216, endPoint x: 580, endPoint y: 242, distance: 60.3
click at [580, 242] on div "Rota 19 - Placa PIE3430 18431 - BAR DO ZOMIM Janela de atendimento Grade de ate…" at bounding box center [390, 177] width 781 height 354
